Goal: Task Accomplishment & Management: Complete application form

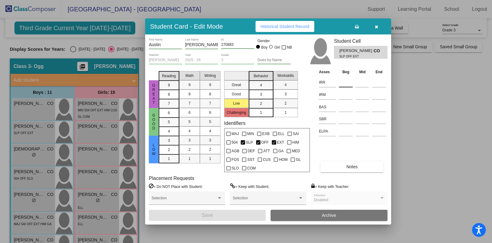
click at [347, 80] on input at bounding box center [346, 82] width 14 height 9
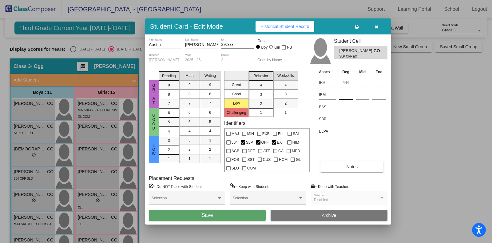
type input "444"
click at [347, 96] on input at bounding box center [346, 94] width 14 height 9
type input "387"
click at [346, 107] on input at bounding box center [346, 106] width 14 height 9
type input "K"
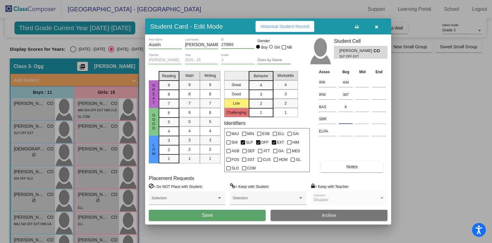
click at [346, 119] on input at bounding box center [346, 118] width 14 height 9
type input "LR"
click at [234, 214] on button "Save" at bounding box center [207, 215] width 117 height 11
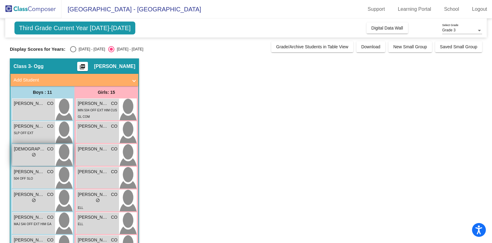
click at [22, 157] on div "lock do_not_disturb_alt" at bounding box center [34, 155] width 40 height 6
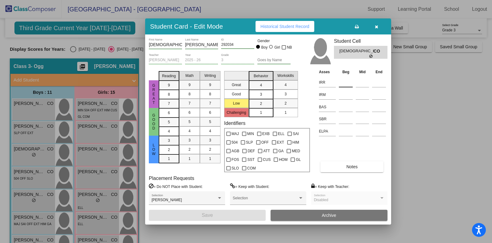
click at [346, 80] on input at bounding box center [346, 82] width 14 height 9
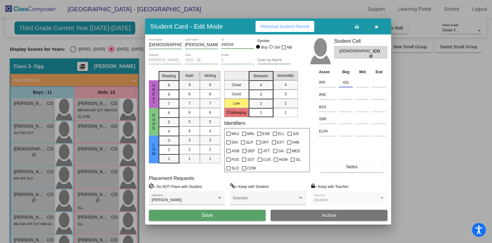
type input "431"
click at [149, 210] on button "Save" at bounding box center [207, 215] width 117 height 11
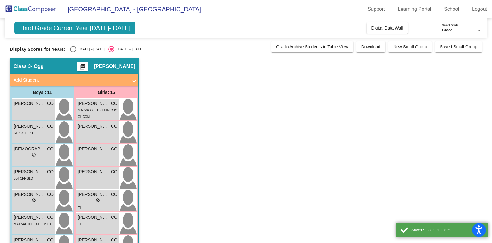
click button "Save" at bounding box center [207, 215] width 117 height 11
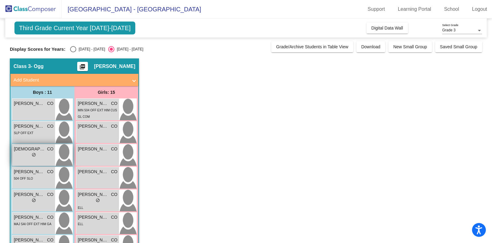
click at [17, 156] on div "lock do_not_disturb_alt" at bounding box center [34, 155] width 40 height 6
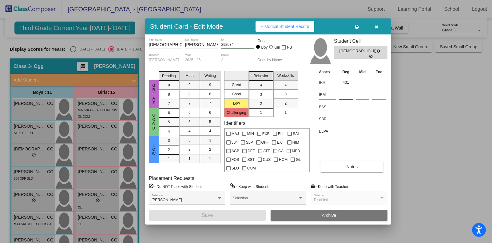
click at [347, 95] on input at bounding box center [346, 94] width 14 height 9
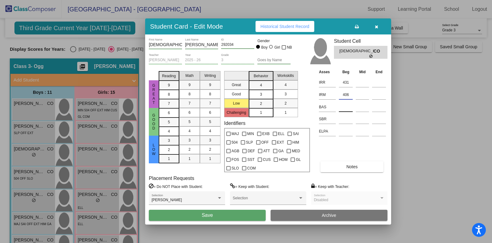
type input "406"
click at [348, 110] on input at bounding box center [346, 106] width 14 height 9
type input "N"
click at [349, 118] on input at bounding box center [346, 118] width 14 height 9
type input "SR"
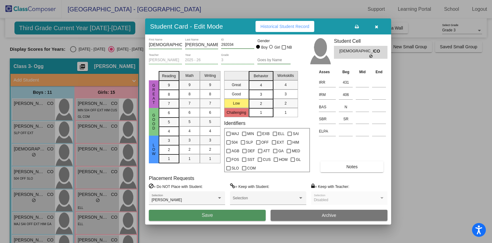
click at [201, 217] on button "Save" at bounding box center [207, 215] width 117 height 11
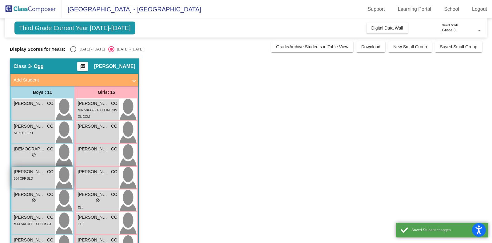
click at [31, 175] on div "504 OFF SLO" at bounding box center [23, 178] width 19 height 6
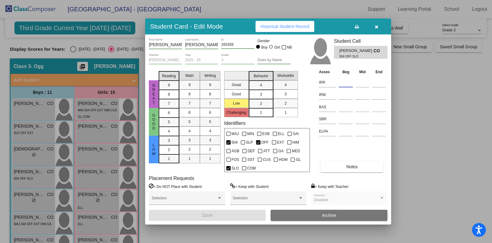
click at [347, 82] on input at bounding box center [346, 82] width 14 height 9
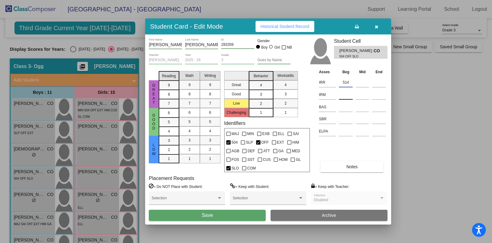
type input "514"
click at [345, 96] on input at bounding box center [346, 94] width 14 height 9
type input "436"
click at [345, 106] on input at bounding box center [346, 106] width 14 height 9
type input "M"
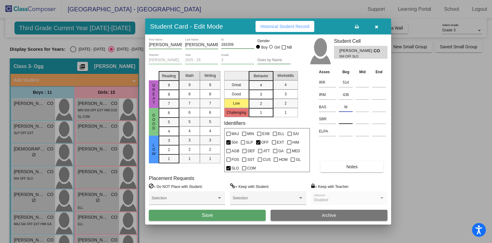
click at [346, 122] on input at bounding box center [346, 118] width 14 height 9
type input "SR"
click at [201, 215] on button "Save" at bounding box center [207, 215] width 117 height 11
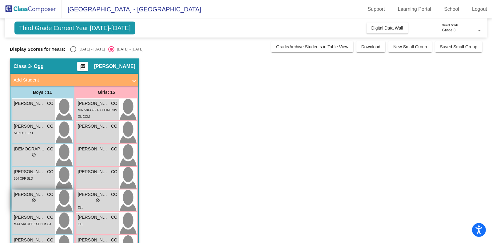
click at [37, 197] on span "[PERSON_NAME]" at bounding box center [29, 194] width 31 height 6
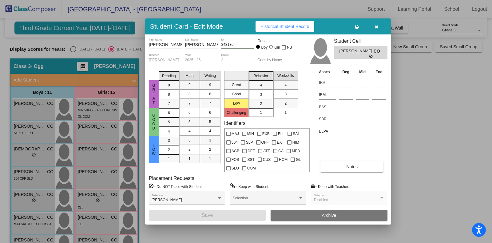
click at [345, 84] on input at bounding box center [346, 82] width 14 height 9
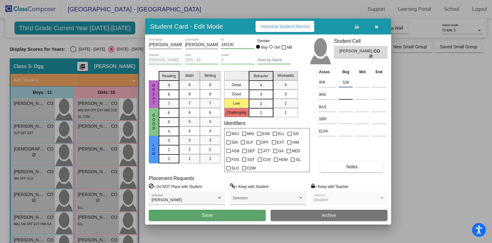
type input "528"
click at [345, 94] on input at bounding box center [346, 94] width 14 height 9
type input "441"
click at [342, 107] on input at bounding box center [346, 106] width 14 height 9
type input "N"
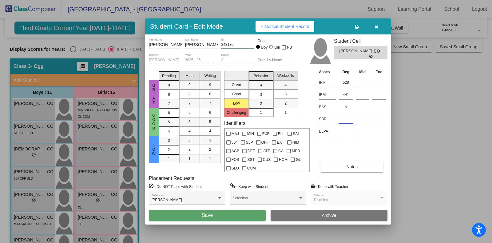
click at [343, 118] on input at bounding box center [346, 118] width 14 height 9
type input "SR"
click at [240, 215] on button "Save" at bounding box center [207, 215] width 117 height 11
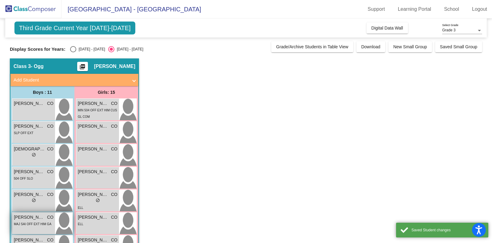
click at [21, 221] on div "MAJ SAI OFF EXT HIM GA" at bounding box center [32, 223] width 37 height 6
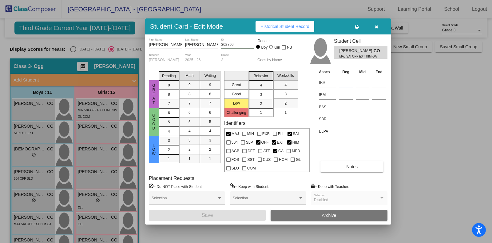
click at [346, 84] on input at bounding box center [346, 82] width 14 height 9
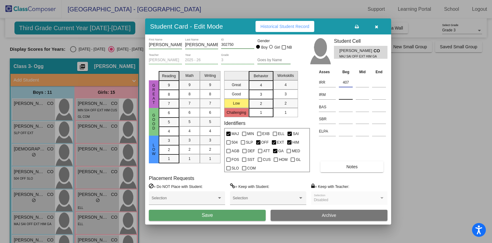
type input "407"
click at [346, 95] on input at bounding box center [346, 94] width 14 height 9
type input "4"
type input "324"
click at [346, 104] on input at bounding box center [346, 106] width 14 height 9
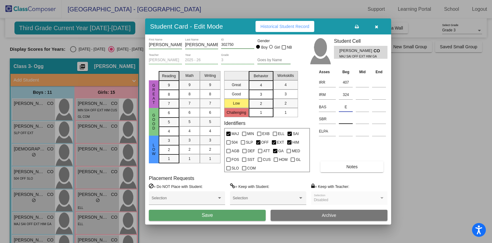
type input "E"
click at [348, 117] on input at bounding box center [346, 118] width 14 height 9
type input "LR"
click at [222, 212] on button "Save" at bounding box center [207, 215] width 117 height 11
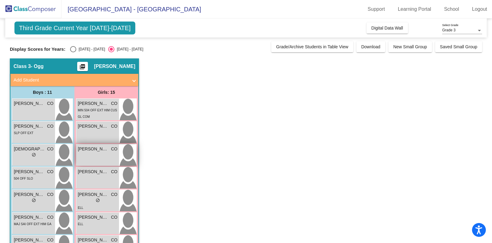
click at [100, 159] on div "[PERSON_NAME] CO lock do_not_disturb_alt" at bounding box center [97, 155] width 43 height 22
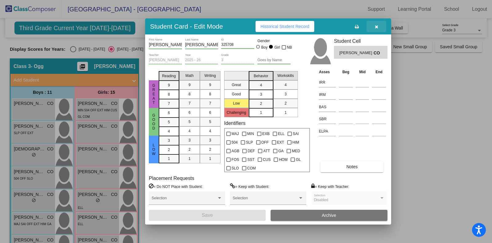
click at [375, 27] on icon "button" at bounding box center [375, 27] width 3 height 4
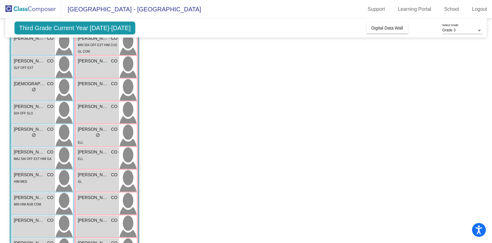
scroll to position [65, 0]
click at [22, 177] on span "[PERSON_NAME]" at bounding box center [29, 175] width 31 height 6
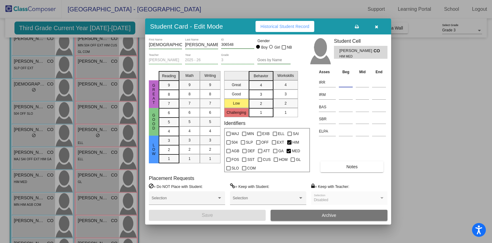
click at [346, 78] on input at bounding box center [346, 82] width 14 height 9
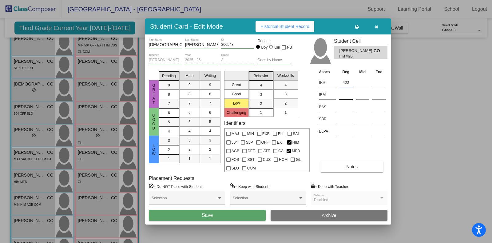
type input "403"
click at [346, 95] on input at bounding box center [346, 94] width 14 height 9
type input "391"
click at [348, 106] on input at bounding box center [346, 106] width 14 height 9
type input "C"
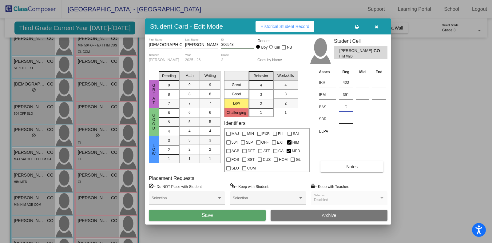
click at [342, 119] on input at bounding box center [346, 118] width 14 height 9
type input "SR"
click at [237, 211] on button "Save" at bounding box center [207, 215] width 117 height 11
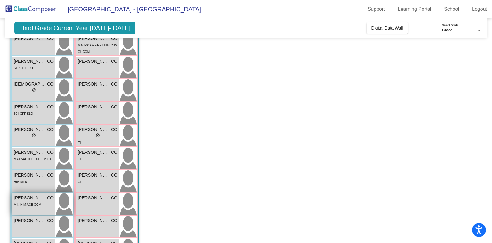
click at [31, 201] on div "MIN HIM AGB COM" at bounding box center [27, 204] width 27 height 6
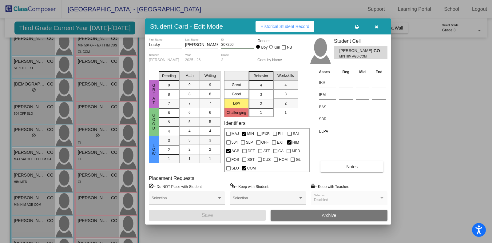
click at [343, 83] on input at bounding box center [346, 82] width 14 height 9
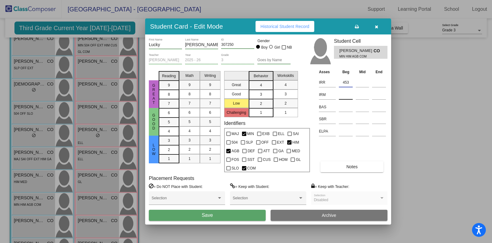
type input "453"
click at [346, 95] on input at bounding box center [346, 94] width 14 height 9
type input "428"
click at [346, 105] on input at bounding box center [346, 106] width 14 height 9
type input "K"
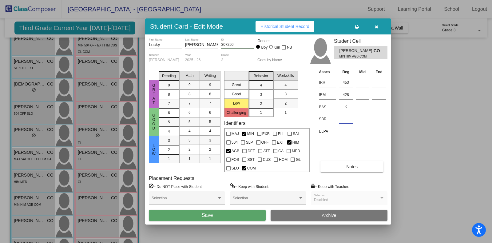
click at [344, 122] on input at bounding box center [346, 118] width 14 height 9
type input "LR"
click at [247, 214] on button "Save" at bounding box center [207, 215] width 117 height 11
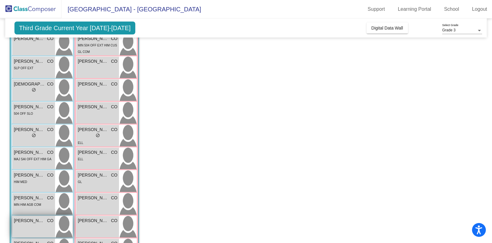
click at [31, 225] on div "[PERSON_NAME] CO lock do_not_disturb_alt" at bounding box center [33, 227] width 43 height 22
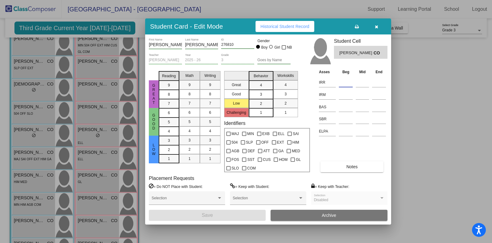
click at [347, 83] on input at bounding box center [346, 82] width 14 height 9
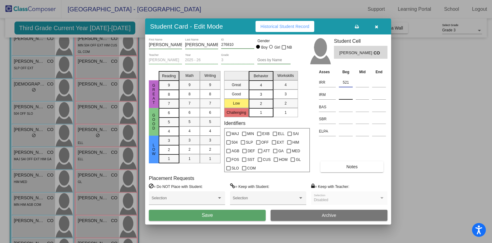
type input "521"
click at [344, 92] on input at bounding box center [346, 94] width 14 height 9
type input "432"
click at [341, 105] on input at bounding box center [346, 106] width 14 height 9
type input "O"
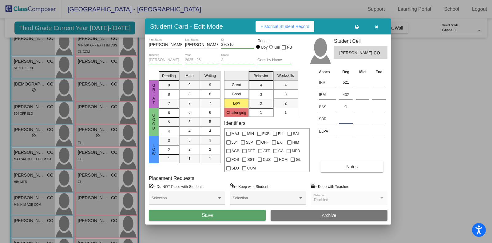
click at [345, 120] on input at bounding box center [346, 118] width 14 height 9
type input "LR"
click at [190, 211] on button "Save" at bounding box center [207, 215] width 117 height 11
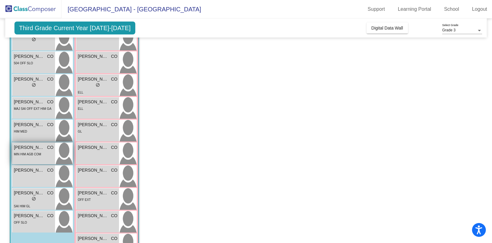
scroll to position [116, 0]
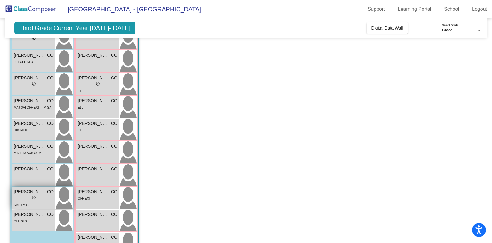
click at [24, 197] on div "lock do_not_disturb_alt" at bounding box center [34, 198] width 40 height 6
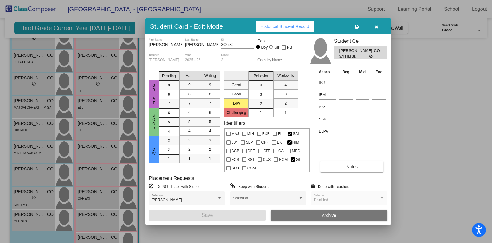
click at [347, 81] on input at bounding box center [346, 82] width 14 height 9
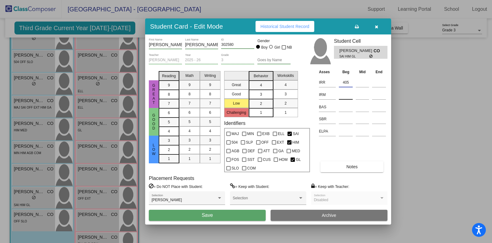
type input "405"
click at [346, 92] on input at bounding box center [346, 94] width 14 height 9
type input "366"
click at [343, 106] on input at bounding box center [346, 106] width 14 height 9
type input "G"
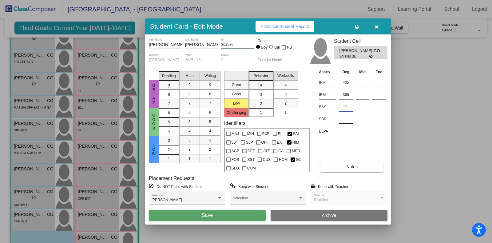
click at [343, 117] on input at bounding box center [346, 118] width 14 height 9
type input "SR"
click at [238, 213] on button "Save" at bounding box center [207, 215] width 117 height 11
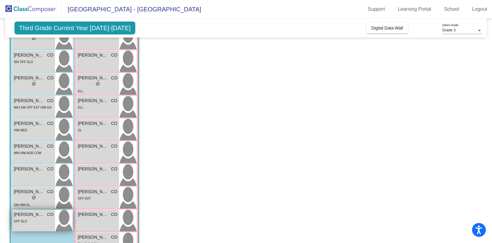
click at [31, 217] on div "[PERSON_NAME] CO lock do_not_disturb_alt OFF SLO" at bounding box center [33, 221] width 43 height 22
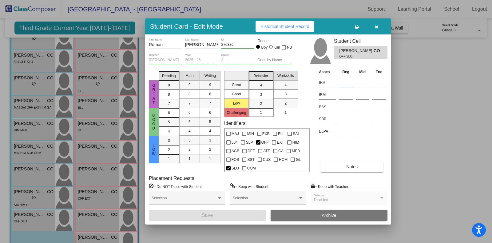
click at [341, 82] on input at bounding box center [346, 82] width 14 height 9
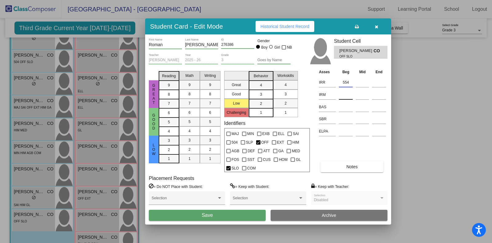
type input "554"
click at [348, 92] on input at bounding box center [346, 94] width 14 height 9
type input "452"
click at [347, 108] on input at bounding box center [346, 106] width 14 height 9
type input "R"
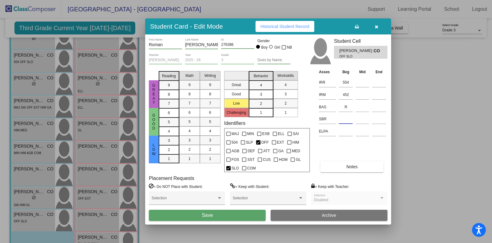
click at [342, 119] on input at bounding box center [346, 118] width 14 height 9
type input "LR"
click at [244, 214] on button "Save" at bounding box center [207, 215] width 117 height 11
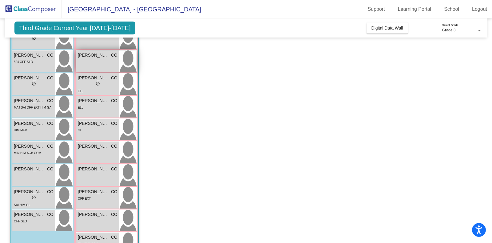
scroll to position [0, 0]
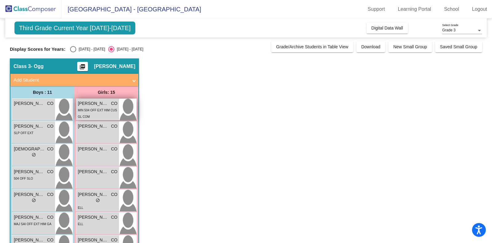
click at [92, 111] on span "MIN 504 OFF EXT HIM CUS GL COM" at bounding box center [97, 113] width 39 height 10
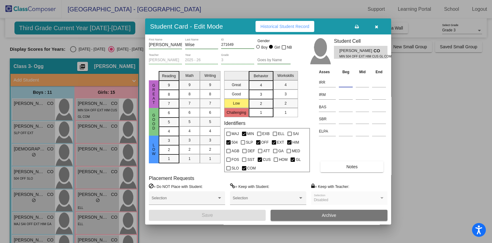
click at [346, 80] on input at bounding box center [346, 82] width 14 height 9
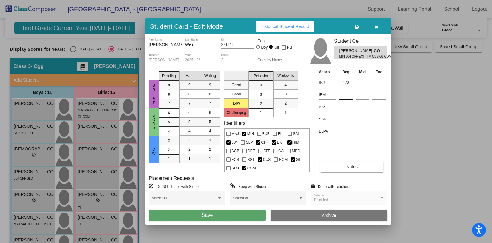
type input "473"
click at [348, 93] on input at bounding box center [346, 94] width 14 height 9
type input "414"
click at [339, 105] on input at bounding box center [346, 106] width 14 height 9
type input "K"
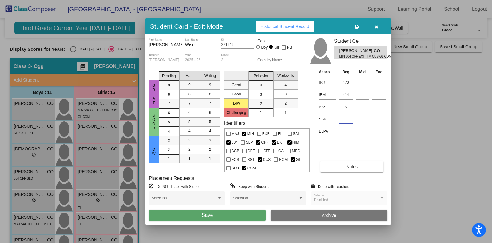
click at [343, 119] on input at bounding box center [346, 118] width 14 height 9
type input "SR"
click at [236, 214] on button "Save" at bounding box center [207, 215] width 117 height 11
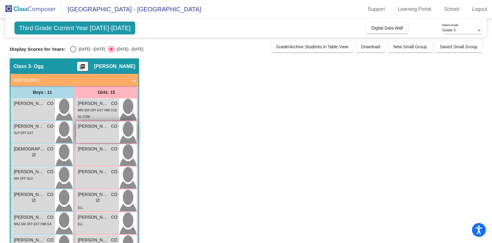
click at [101, 129] on span "[PERSON_NAME]" at bounding box center [93, 126] width 31 height 6
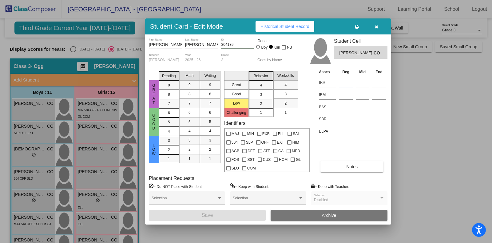
click at [342, 79] on input at bounding box center [346, 82] width 14 height 9
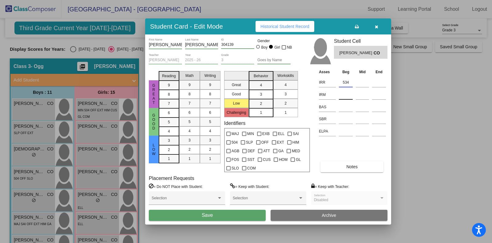
type input "534"
click at [346, 93] on input at bounding box center [346, 94] width 14 height 9
type input "445"
click at [345, 107] on input at bounding box center [346, 106] width 14 height 9
type input "O"
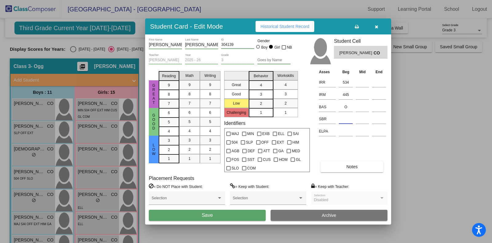
click at [346, 119] on input at bounding box center [346, 118] width 14 height 9
type input "LR"
click at [236, 216] on button "Save" at bounding box center [207, 215] width 117 height 11
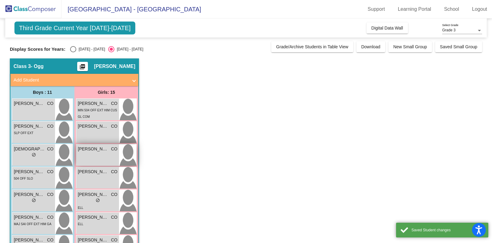
click at [96, 156] on div "[PERSON_NAME] CO lock do_not_disturb_alt" at bounding box center [97, 155] width 43 height 22
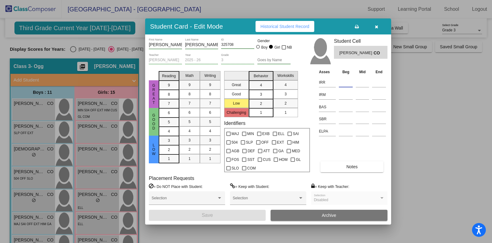
click at [350, 78] on input at bounding box center [346, 82] width 14 height 9
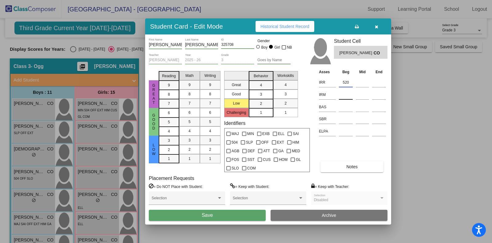
type input "520"
click at [346, 99] on input at bounding box center [346, 94] width 14 height 9
type input "435"
click at [345, 110] on input at bounding box center [346, 106] width 14 height 9
type input "P"
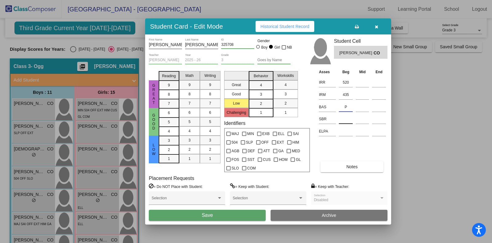
click at [347, 122] on input at bounding box center [346, 118] width 14 height 9
type input "LR"
click at [202, 214] on span "Save" at bounding box center [207, 214] width 11 height 5
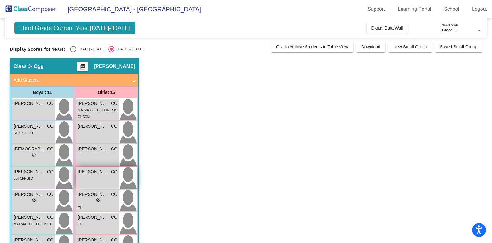
click at [95, 176] on div "[PERSON_NAME] CO lock do_not_disturb_alt" at bounding box center [97, 178] width 43 height 22
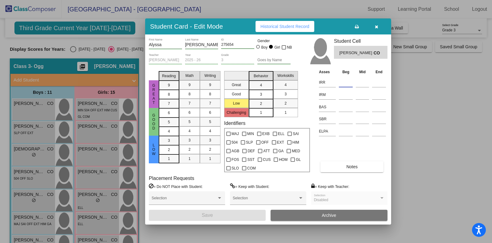
click at [346, 82] on input at bounding box center [346, 82] width 14 height 9
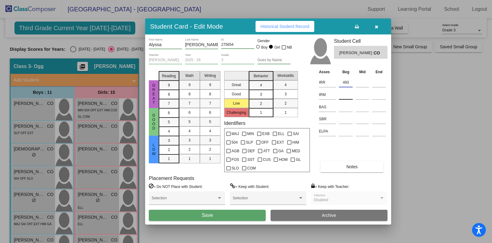
type input "493"
click at [345, 94] on input at bounding box center [346, 94] width 14 height 9
type input "394"
click at [344, 109] on input at bounding box center [346, 106] width 14 height 9
type input "N"
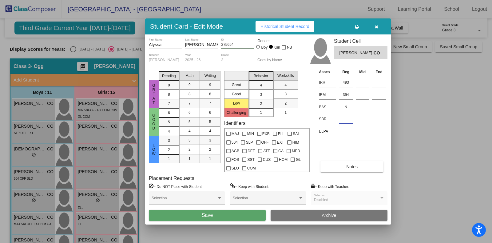
click at [344, 119] on input at bounding box center [346, 118] width 14 height 9
type input "LR"
click at [244, 216] on button "Save" at bounding box center [207, 215] width 117 height 11
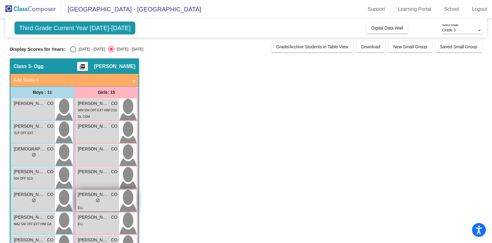
click at [90, 198] on div "lock do_not_disturb_alt" at bounding box center [98, 201] width 40 height 6
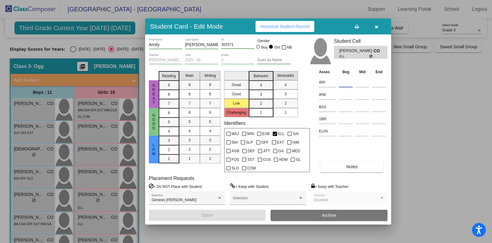
click at [348, 83] on input at bounding box center [346, 82] width 14 height 9
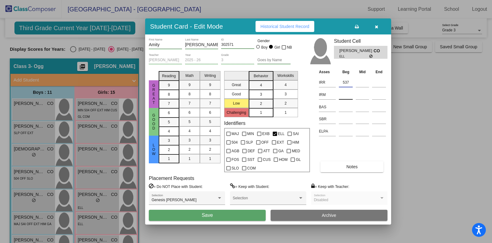
type input "537"
click at [346, 94] on input at bounding box center [346, 94] width 14 height 9
type input "440"
click at [347, 112] on td at bounding box center [345, 106] width 17 height 12
click at [347, 107] on input at bounding box center [346, 106] width 14 height 9
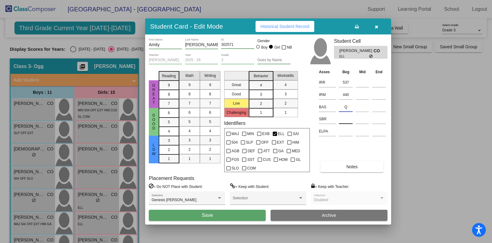
type input "Q"
click at [346, 120] on input at bounding box center [346, 118] width 14 height 9
type input "LR"
click at [164, 213] on button "Save" at bounding box center [207, 215] width 117 height 11
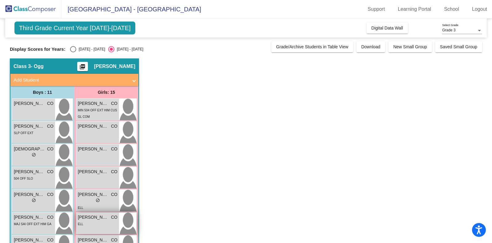
click at [93, 219] on span "[PERSON_NAME]" at bounding box center [93, 217] width 31 height 6
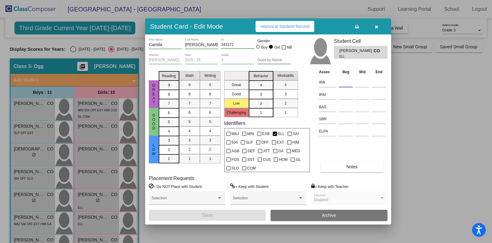
click at [340, 83] on input at bounding box center [346, 82] width 14 height 9
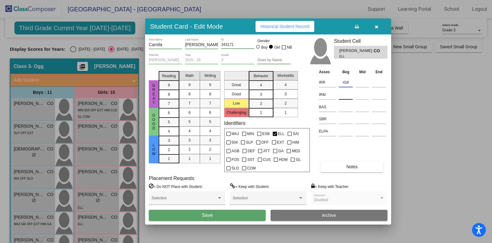
type input "416"
click at [342, 95] on input at bounding box center [346, 94] width 14 height 9
type input "389"
click at [343, 107] on input at bounding box center [346, 106] width 14 height 9
type input "F"
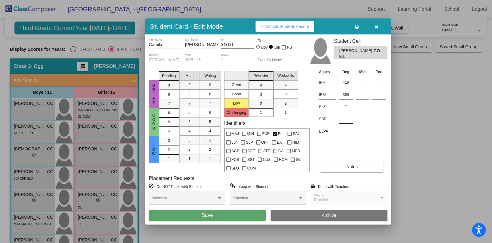
click at [344, 115] on div at bounding box center [346, 117] width 14 height 11
type input "SR"
click at [237, 216] on button "Save" at bounding box center [207, 215] width 117 height 11
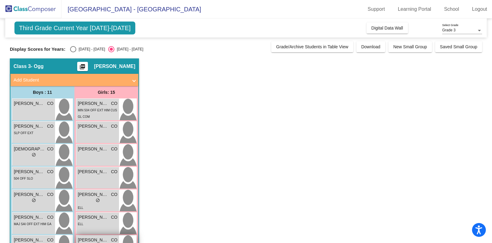
click at [93, 238] on span "[PERSON_NAME]" at bounding box center [93, 240] width 31 height 6
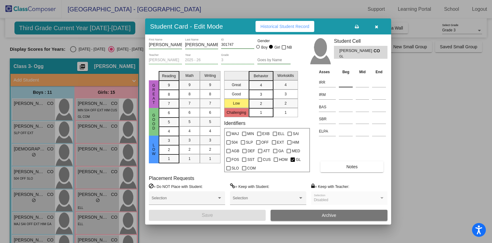
click at [347, 80] on input at bounding box center [346, 82] width 14 height 9
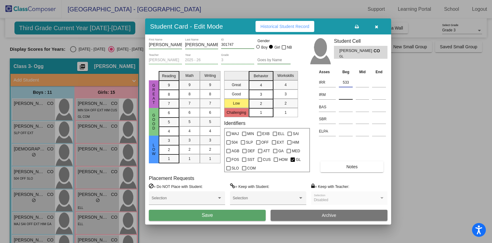
type input "533"
click at [346, 92] on input at bounding box center [346, 94] width 14 height 9
type input "439"
click at [347, 107] on input at bounding box center [346, 106] width 14 height 9
type input "P"
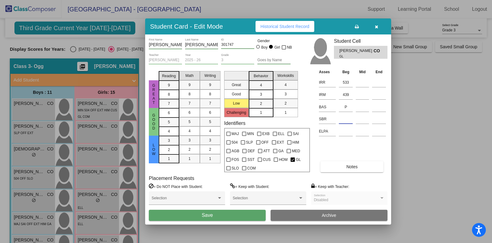
click at [349, 120] on input at bounding box center [346, 118] width 14 height 9
type input "LR"
click at [248, 214] on button "Save" at bounding box center [207, 215] width 117 height 11
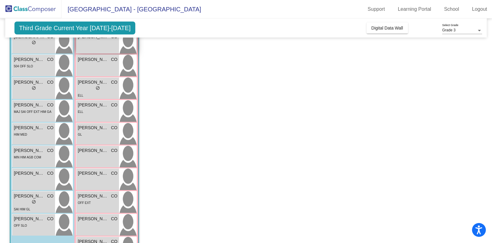
scroll to position [117, 0]
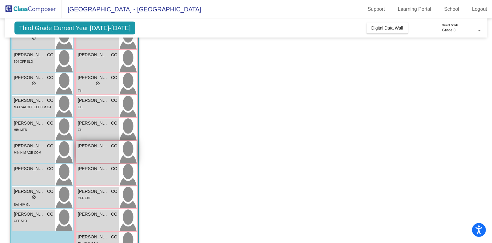
click at [95, 150] on div "[PERSON_NAME] CO lock do_not_disturb_alt" at bounding box center [97, 152] width 43 height 22
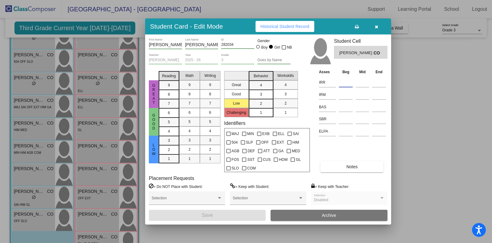
click at [347, 81] on input at bounding box center [346, 82] width 14 height 9
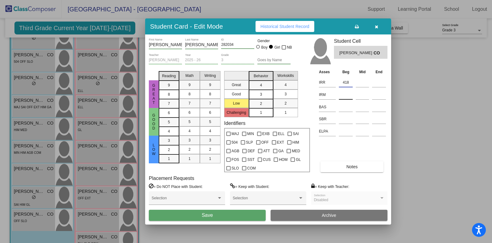
type input "418"
click at [346, 94] on input at bounding box center [346, 94] width 14 height 9
type input "366"
click at [343, 107] on input at bounding box center [346, 106] width 14 height 9
type input "K"
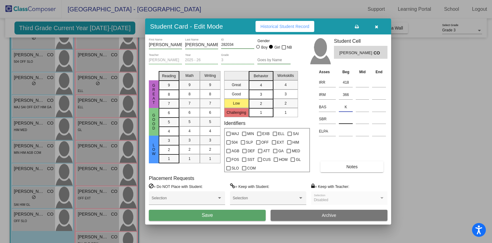
click at [343, 119] on input at bounding box center [346, 118] width 14 height 9
type input "SR"
click at [249, 213] on button "Save" at bounding box center [207, 215] width 117 height 11
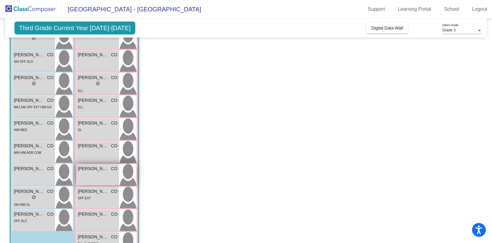
click at [94, 173] on div "[PERSON_NAME] CO lock do_not_disturb_alt" at bounding box center [97, 175] width 43 height 22
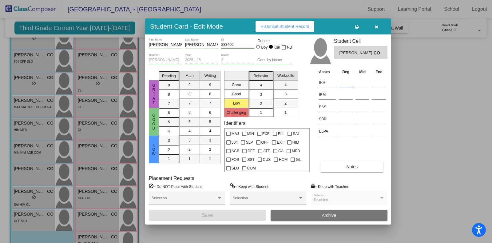
click at [344, 82] on input at bounding box center [346, 82] width 14 height 9
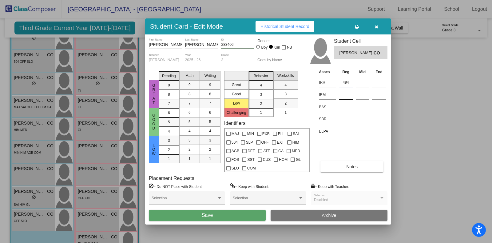
type input "494"
click at [345, 94] on input at bounding box center [346, 94] width 14 height 9
type input "408"
click at [345, 109] on input at bounding box center [346, 106] width 14 height 9
type input "M"
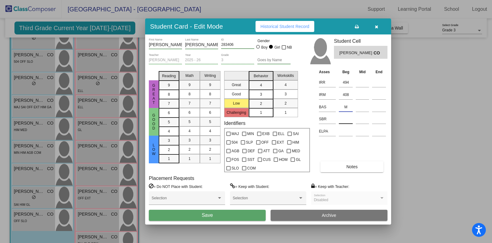
click at [346, 119] on input at bounding box center [346, 118] width 14 height 9
type input "LR"
click at [230, 214] on button "Save" at bounding box center [207, 215] width 117 height 11
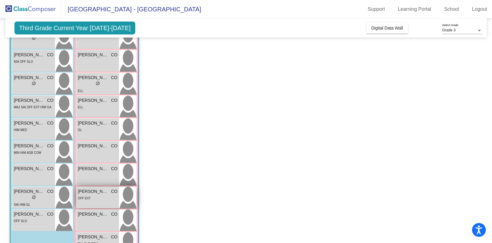
click at [101, 191] on span "[PERSON_NAME]" at bounding box center [93, 191] width 31 height 6
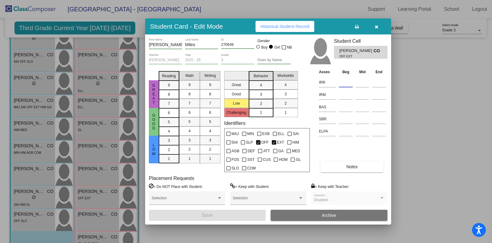
click at [347, 82] on input at bounding box center [346, 82] width 14 height 9
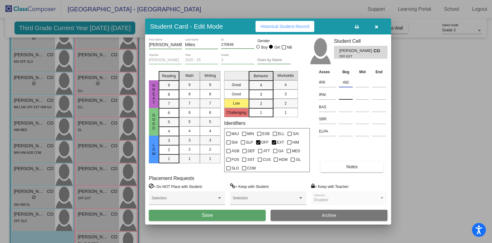
type input "492"
click at [347, 97] on input at bounding box center [346, 94] width 14 height 9
type input "423"
click at [344, 104] on input at bounding box center [346, 106] width 14 height 9
type input "L"
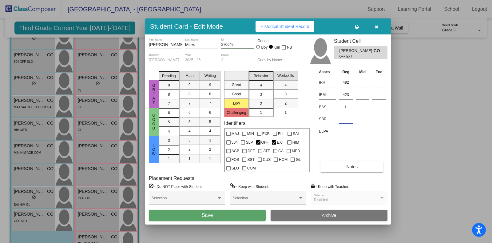
click at [344, 118] on input at bounding box center [346, 118] width 14 height 9
type input "LR"
click at [239, 218] on button "Save" at bounding box center [207, 215] width 117 height 11
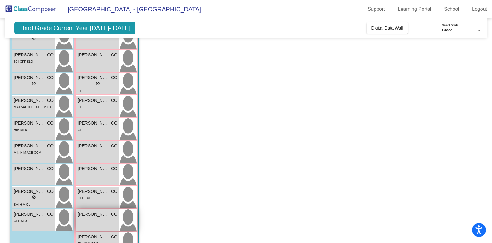
click at [89, 217] on span "[PERSON_NAME]" at bounding box center [93, 214] width 31 height 6
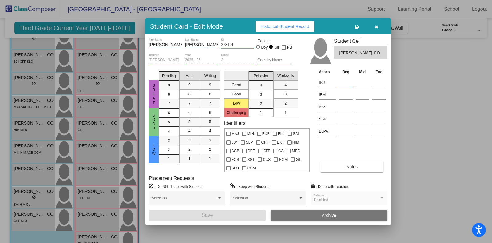
click at [346, 80] on input at bounding box center [346, 82] width 14 height 9
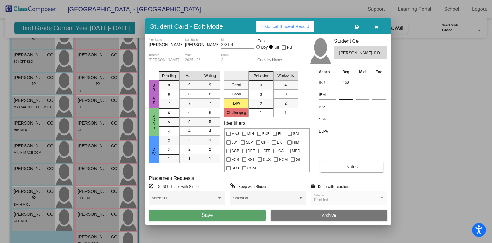
type input "458"
click at [346, 94] on input at bounding box center [346, 94] width 14 height 9
type input "384"
click at [347, 106] on input at bounding box center [346, 106] width 14 height 9
type input "J"
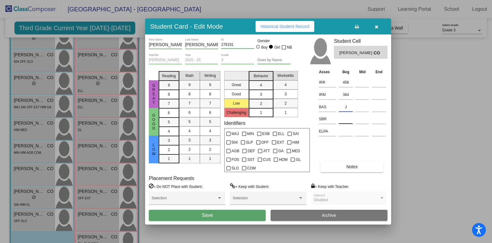
click at [345, 117] on input at bounding box center [346, 118] width 14 height 9
type input "SR"
click at [227, 214] on button "Save" at bounding box center [207, 215] width 117 height 11
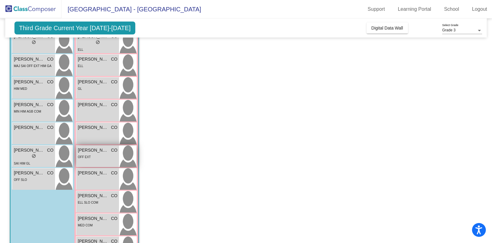
scroll to position [160, 0]
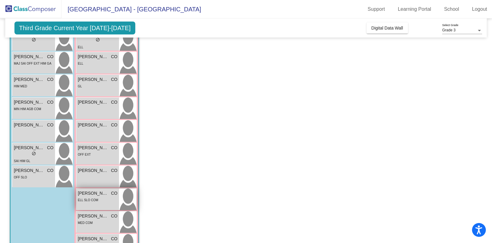
click at [98, 198] on div "ELL SLO COM" at bounding box center [98, 199] width 40 height 6
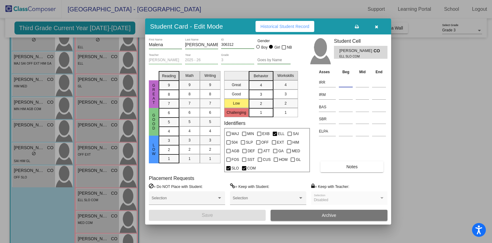
click at [345, 81] on input at bounding box center [346, 82] width 14 height 9
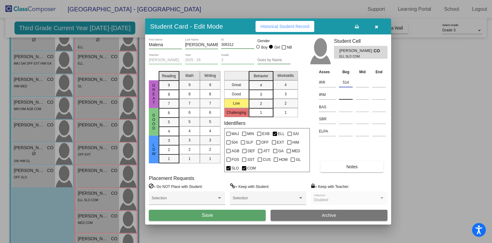
type input "514"
click at [345, 95] on input at bounding box center [346, 94] width 14 height 9
type input "391"
click at [347, 108] on input at bounding box center [346, 106] width 14 height 9
type input "K"
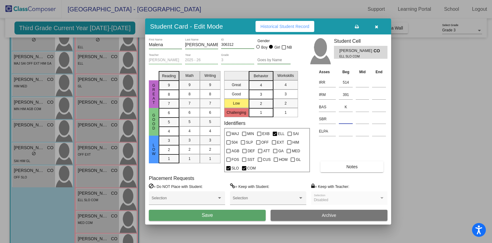
click at [346, 120] on input at bounding box center [346, 118] width 14 height 9
type input "LR"
click at [189, 217] on button "Save" at bounding box center [207, 215] width 117 height 11
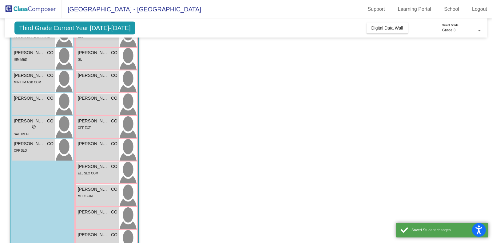
scroll to position [189, 0]
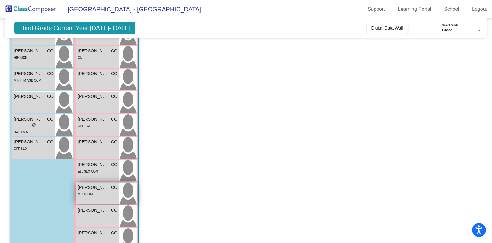
click at [84, 193] on span "MED COM" at bounding box center [85, 193] width 15 height 3
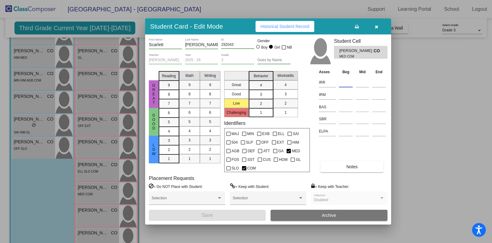
click at [346, 81] on input at bounding box center [346, 82] width 14 height 9
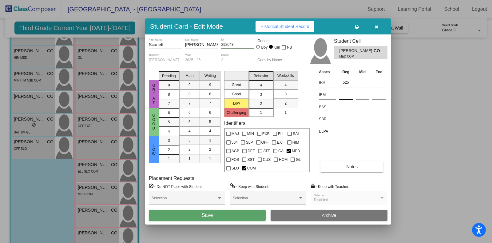
type input "525"
click at [346, 94] on input at bounding box center [346, 94] width 14 height 9
type input "423"
click at [346, 107] on input at bounding box center [346, 106] width 14 height 9
type input "O"
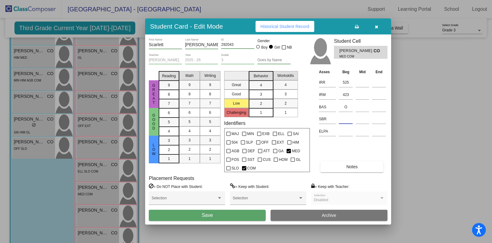
click at [344, 120] on input at bounding box center [346, 118] width 14 height 9
type input "LR"
click at [245, 214] on button "Save" at bounding box center [207, 215] width 117 height 11
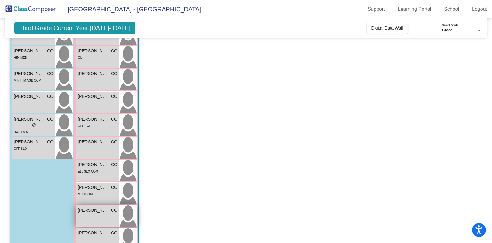
click at [96, 212] on span "[PERSON_NAME]" at bounding box center [93, 210] width 31 height 6
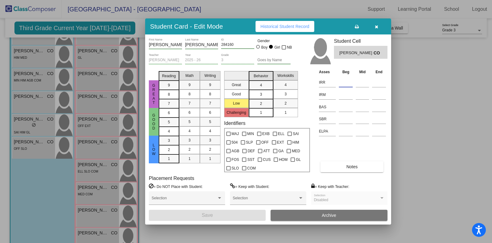
click at [345, 83] on input at bounding box center [346, 82] width 14 height 9
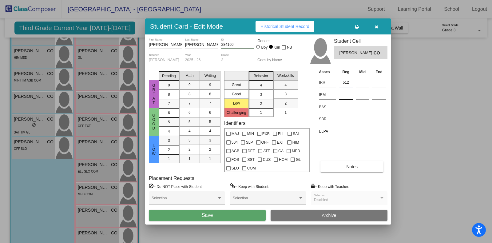
type input "512"
click at [344, 94] on input at bounding box center [346, 94] width 14 height 9
type input "410"
click at [345, 108] on input at bounding box center [346, 106] width 14 height 9
type input "P"
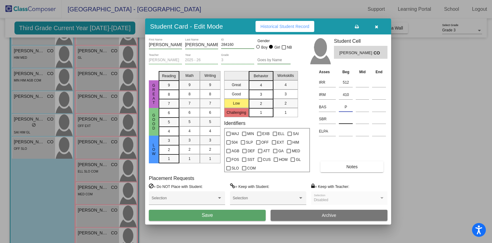
click at [346, 119] on input at bounding box center [346, 118] width 14 height 9
type input "LR"
click at [245, 213] on button "Save" at bounding box center [207, 215] width 117 height 11
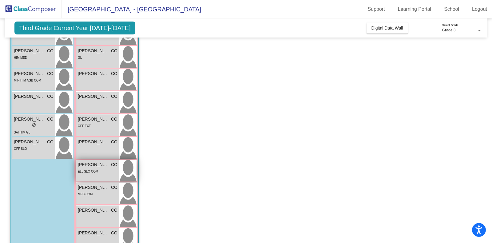
scroll to position [206, 0]
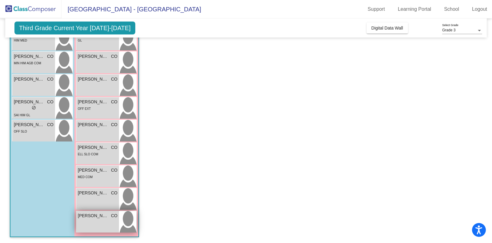
click at [94, 222] on div "[PERSON_NAME] CO lock do_not_disturb_alt" at bounding box center [97, 222] width 43 height 22
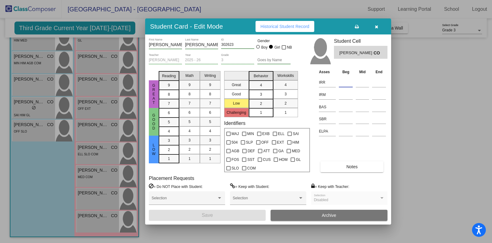
click at [343, 82] on input at bounding box center [346, 82] width 14 height 9
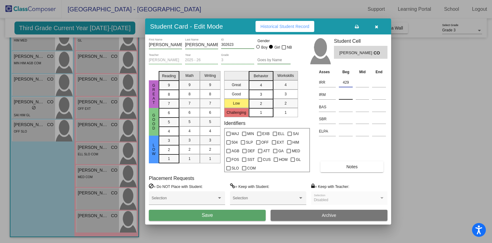
type input "429"
click at [347, 97] on input at bounding box center [346, 94] width 14 height 9
type input "440"
click at [347, 108] on input at bounding box center [346, 106] width 14 height 9
type input "L"
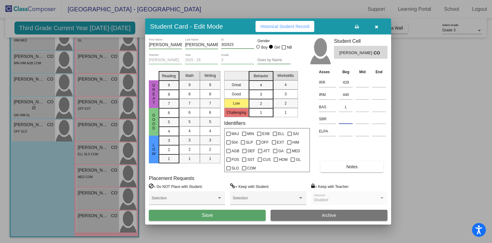
click at [348, 121] on input at bounding box center [346, 118] width 14 height 9
type input "LR"
click at [237, 214] on button "Save" at bounding box center [207, 215] width 117 height 11
